Goal: Register for event/course

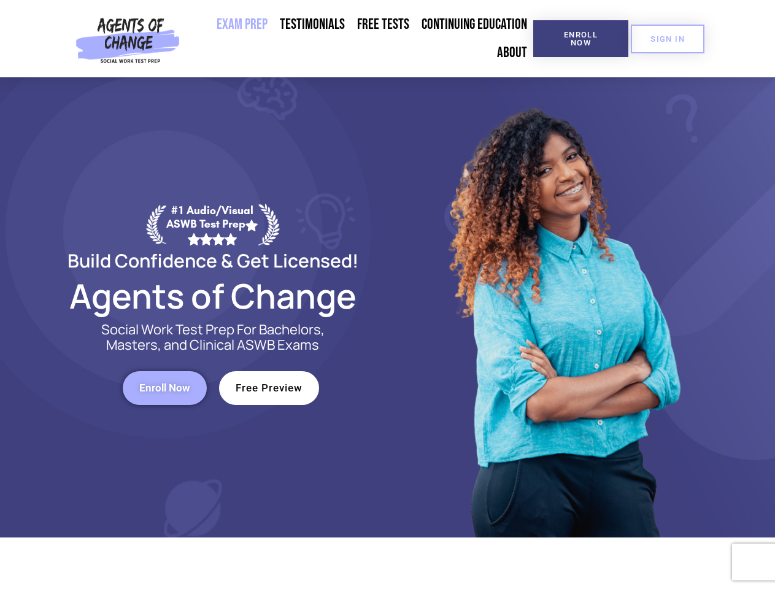
click at [388, 295] on div at bounding box center [563, 307] width 350 height 460
click at [581, 39] on span "Enroll Now" at bounding box center [581, 39] width 56 height 16
click at [668, 39] on span "SIGN IN" at bounding box center [667, 39] width 34 height 8
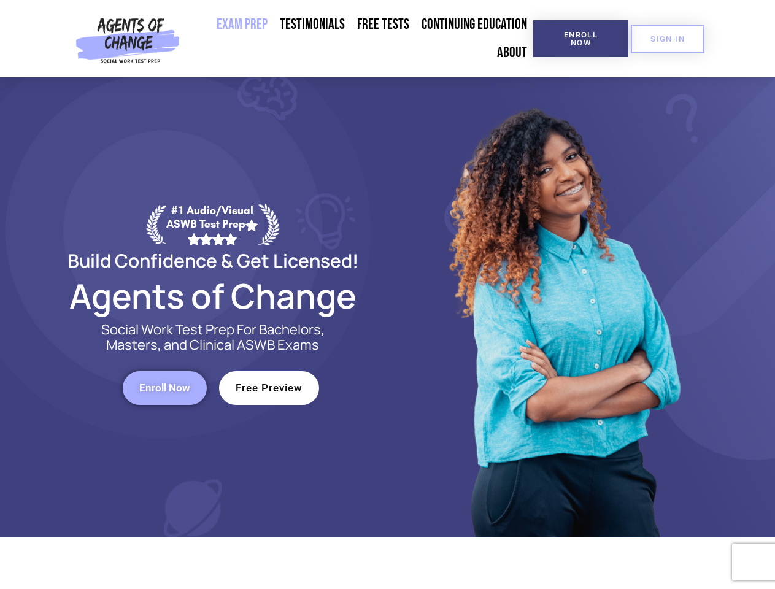
click at [164, 388] on span "Enroll Now" at bounding box center [164, 388] width 51 height 10
click at [269, 388] on span "Free Preview" at bounding box center [269, 388] width 67 height 10
